Goal: Task Accomplishment & Management: Use online tool/utility

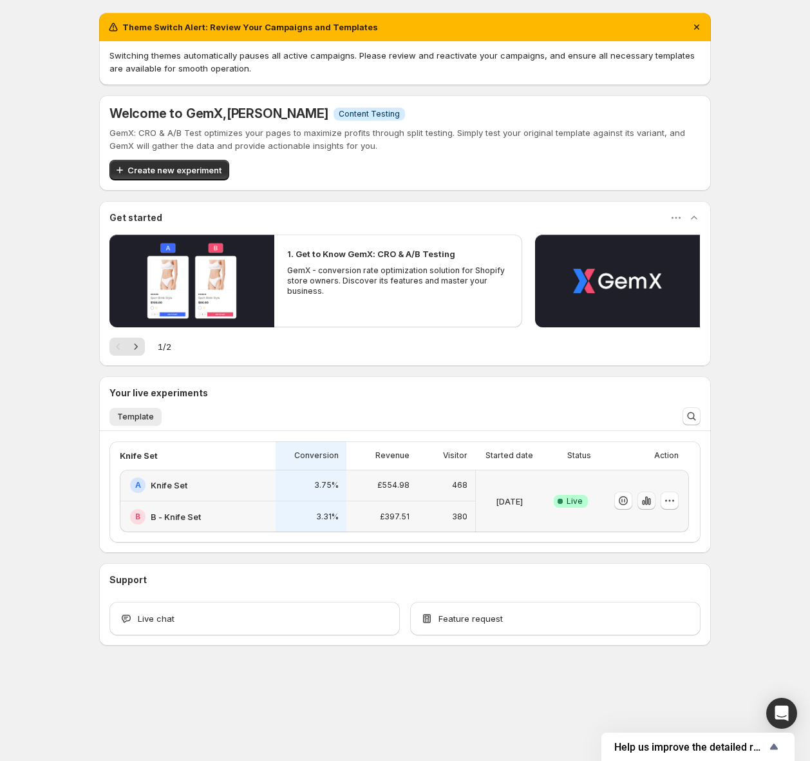
click at [648, 504] on icon "button" at bounding box center [646, 500] width 13 height 13
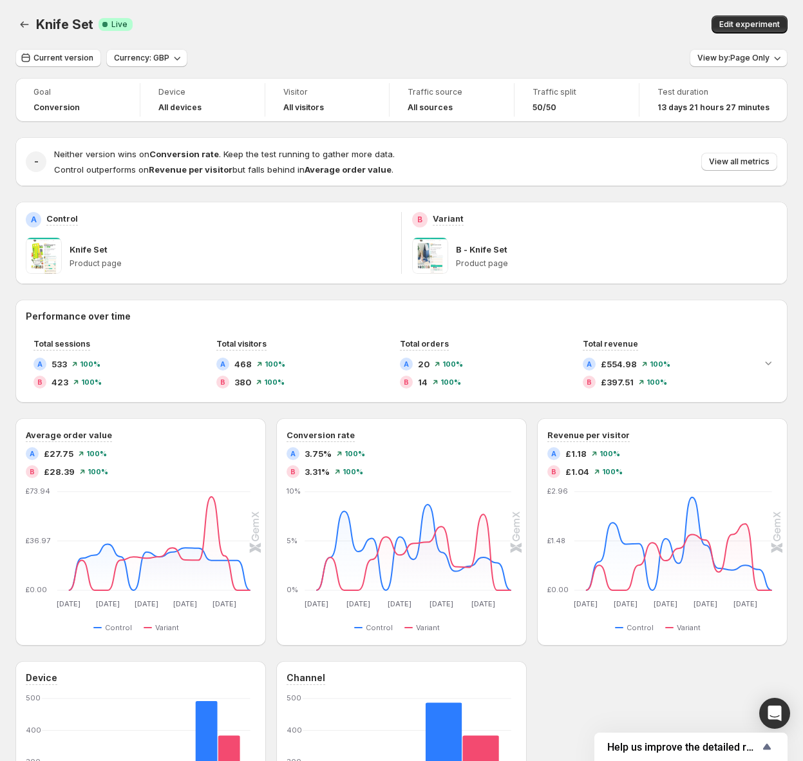
click at [486, 41] on div "Knife Set. This page is ready Knife Set Success Complete Live Edit experiment" at bounding box center [401, 24] width 772 height 49
click at [743, 24] on span "Edit experiment" at bounding box center [749, 24] width 61 height 10
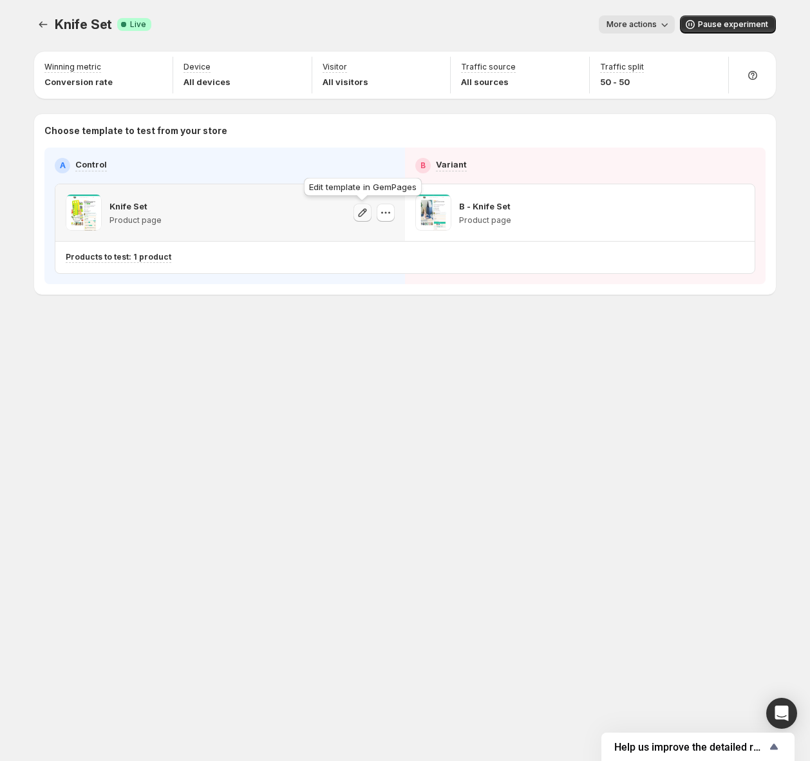
click at [365, 212] on icon "button" at bounding box center [362, 212] width 13 height 13
click at [709, 216] on icon "button" at bounding box center [712, 212] width 13 height 13
click at [35, 28] on button "Experiments" at bounding box center [43, 24] width 18 height 18
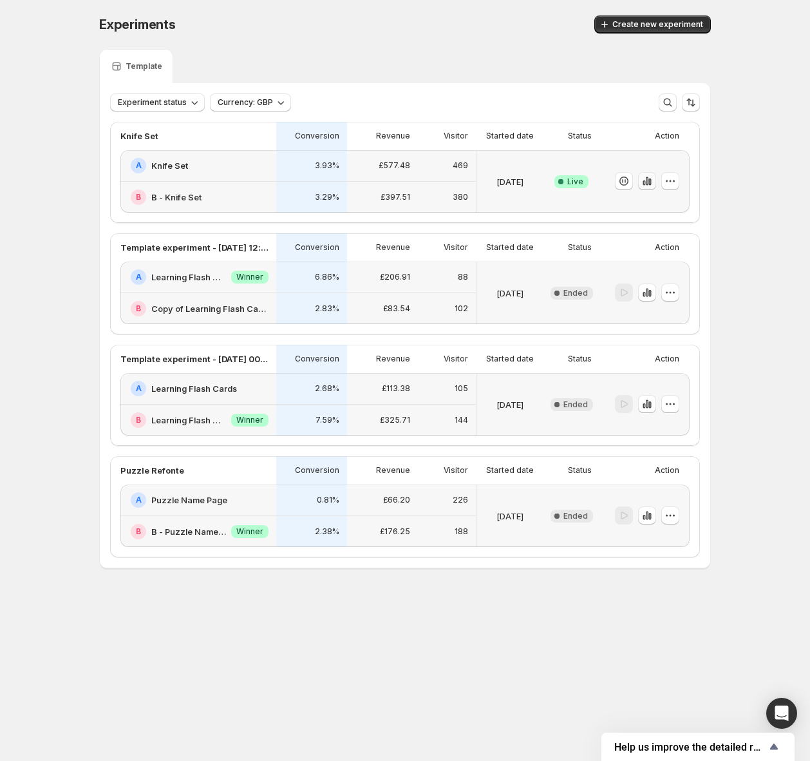
click at [650, 185] on icon "button" at bounding box center [650, 181] width 3 height 7
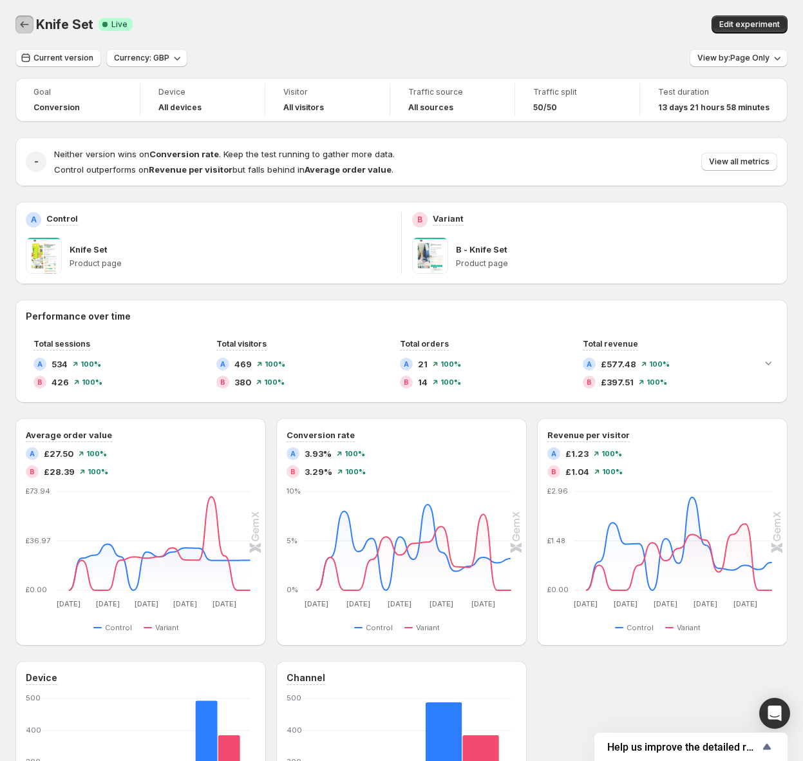
click at [23, 24] on icon "Back" at bounding box center [24, 24] width 13 height 13
